Goal: Task Accomplishment & Management: Manage account settings

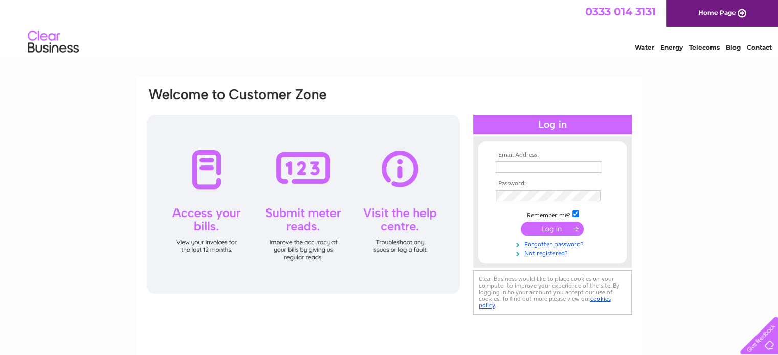
click at [516, 171] on input "text" at bounding box center [548, 167] width 105 height 11
type input "[PERSON_NAME][EMAIL_ADDRESS][DOMAIN_NAME]"
click at [521, 222] on input "submit" at bounding box center [552, 229] width 63 height 14
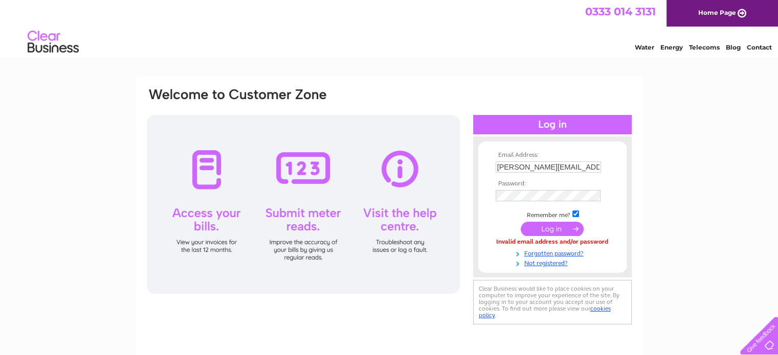
click at [545, 230] on input "submit" at bounding box center [552, 229] width 63 height 14
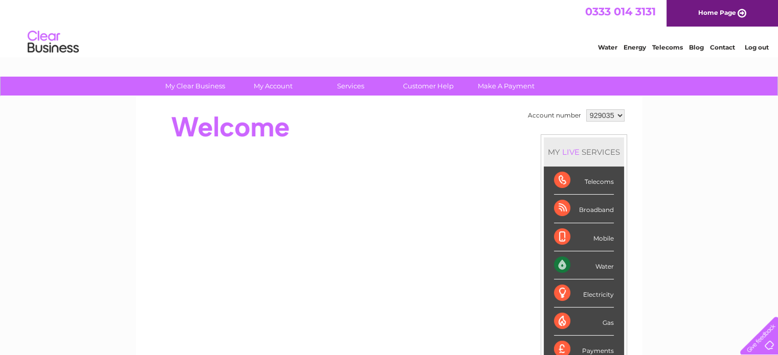
click at [576, 267] on div "Water" at bounding box center [584, 266] width 60 height 28
click at [438, 133] on div at bounding box center [332, 127] width 372 height 41
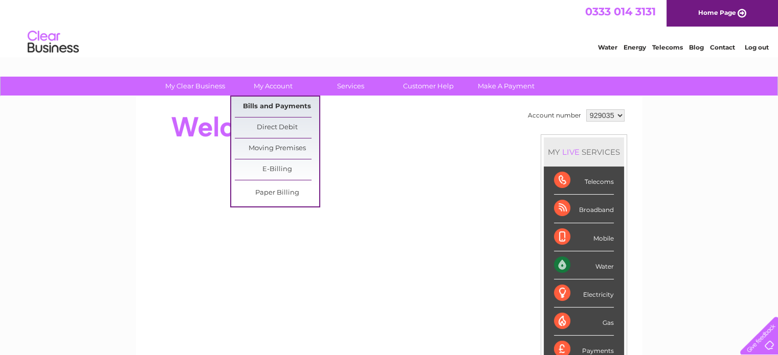
click at [271, 103] on link "Bills and Payments" at bounding box center [277, 107] width 84 height 20
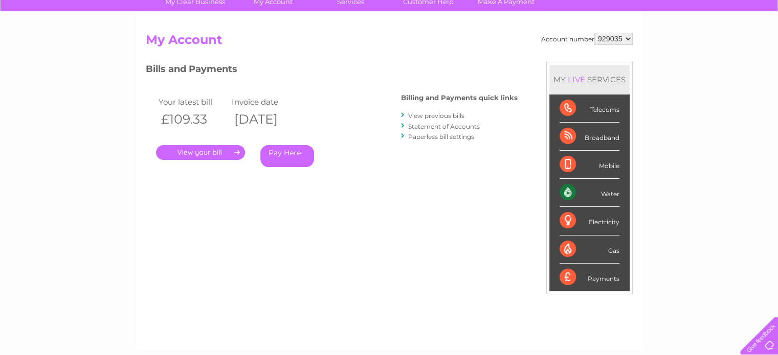
scroll to position [102, 0]
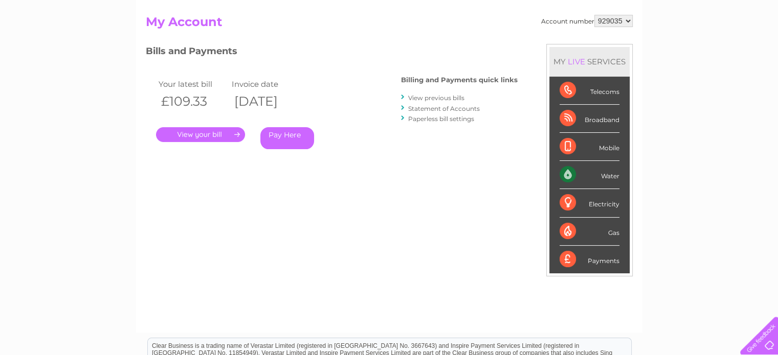
click at [213, 134] on link "." at bounding box center [200, 134] width 89 height 15
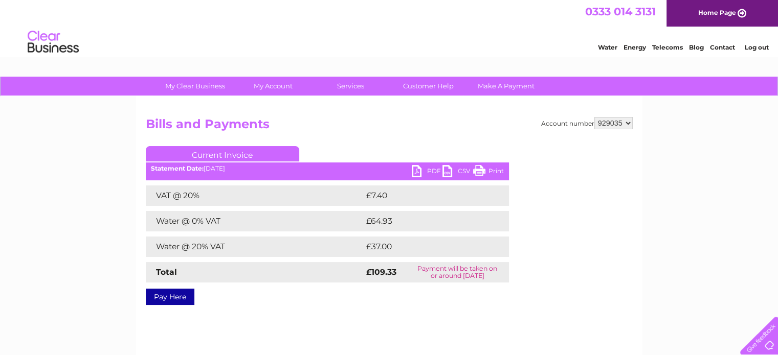
click at [423, 171] on link "PDF" at bounding box center [427, 172] width 31 height 15
click at [626, 121] on select "929035 929036" at bounding box center [613, 123] width 38 height 12
select select "929036"
click at [594, 117] on select "929035 929036" at bounding box center [613, 123] width 38 height 12
click at [627, 122] on select "929035 929036" at bounding box center [613, 123] width 38 height 12
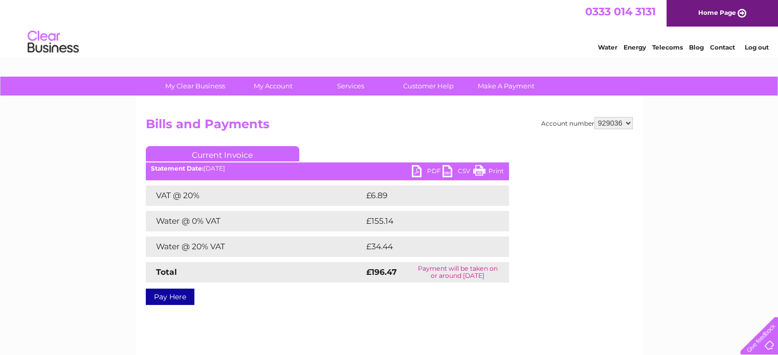
click at [421, 169] on link "PDF" at bounding box center [427, 172] width 31 height 15
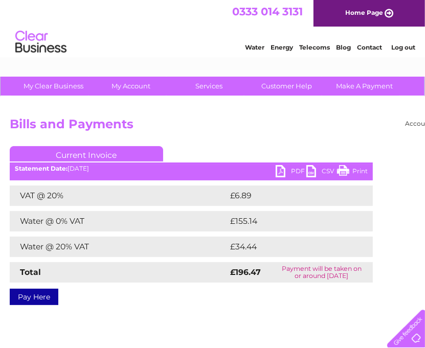
click at [165, 30] on div "Water Energy Telecoms Blog Contact Log out" at bounding box center [212, 43] width 425 height 33
click at [400, 44] on link "Log out" at bounding box center [403, 47] width 24 height 8
